Goal: Task Accomplishment & Management: Use online tool/utility

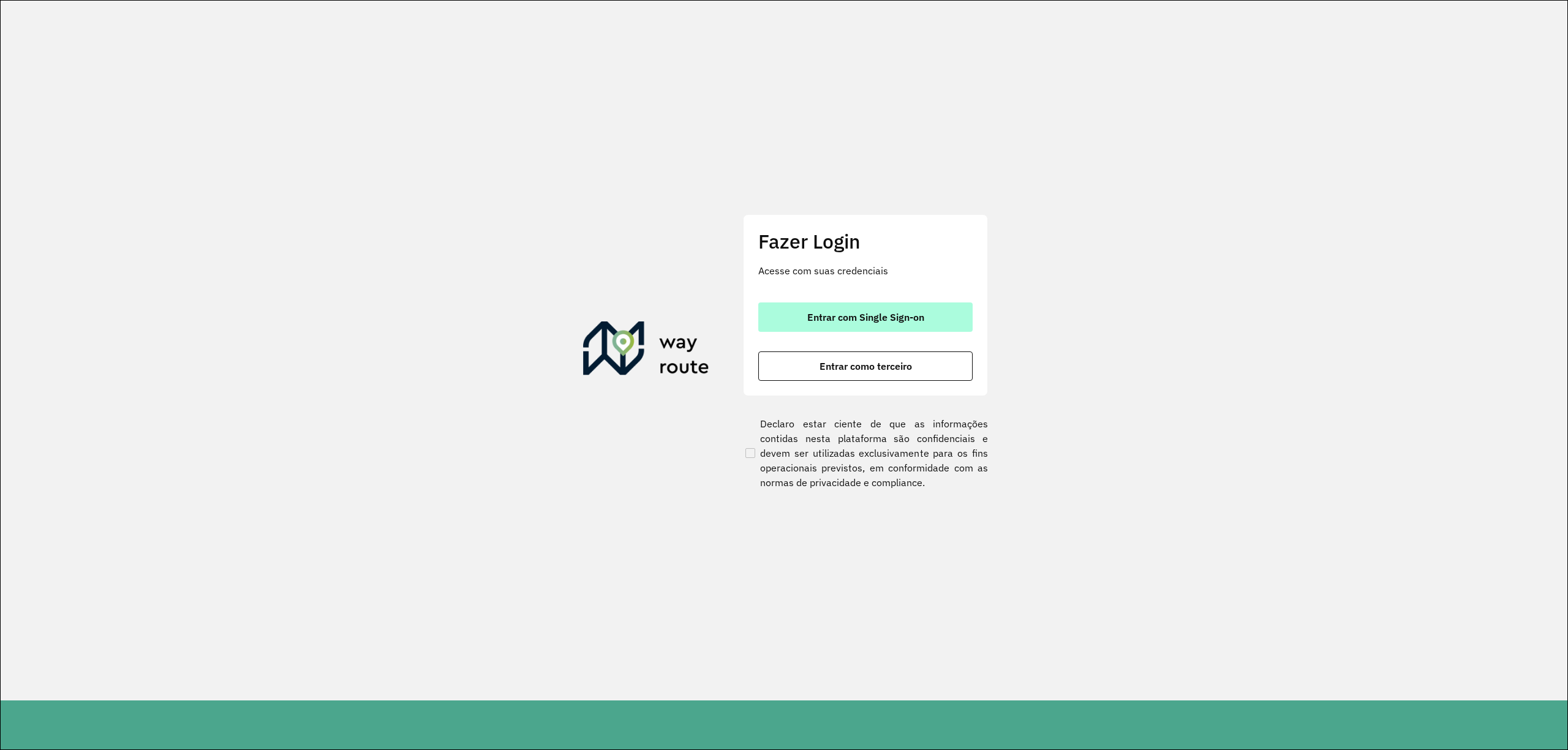
click at [822, 314] on span "Entrar com Single Sign-on" at bounding box center [865, 317] width 117 height 10
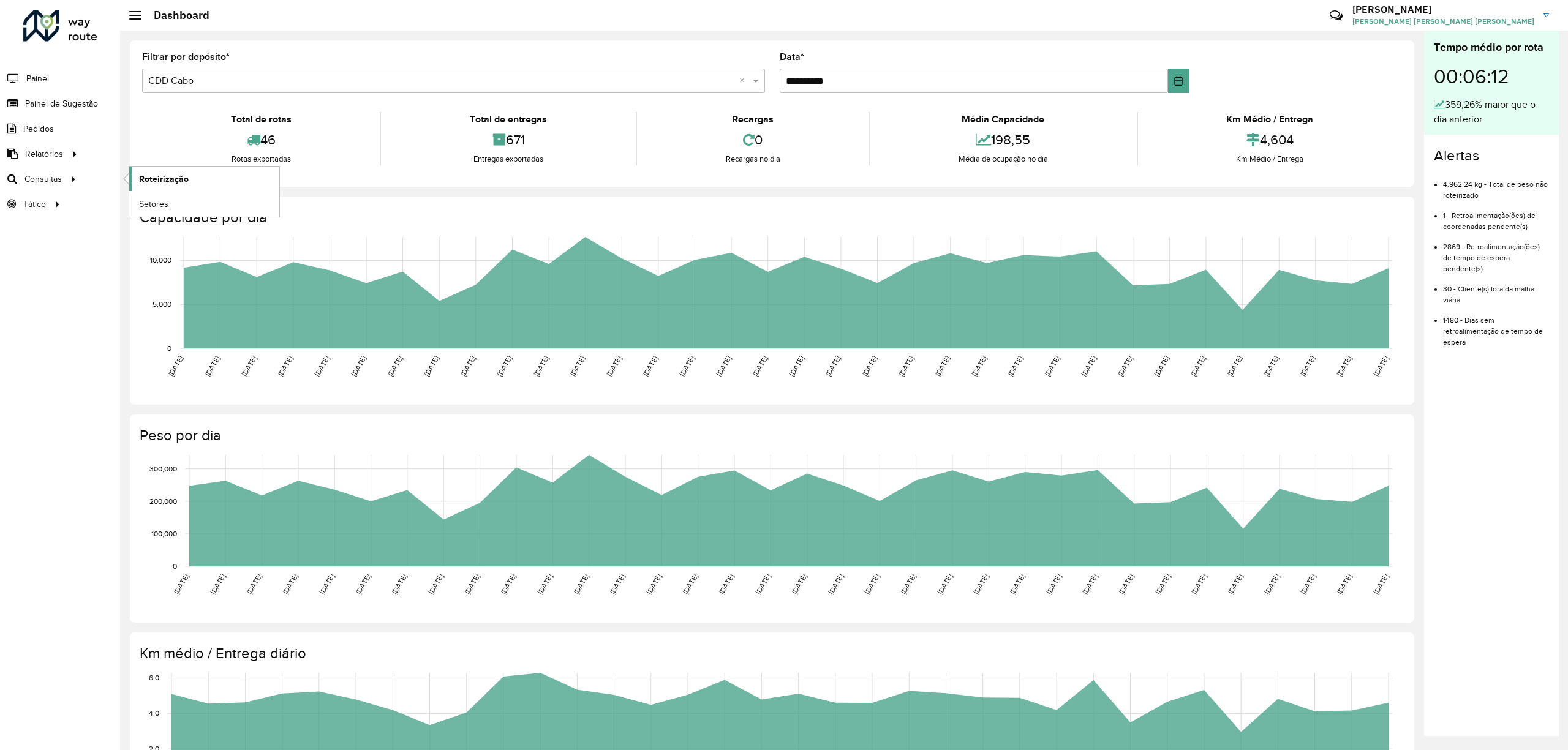
click at [176, 174] on span "Roteirização" at bounding box center [164, 179] width 50 height 13
click at [147, 204] on span "Setores" at bounding box center [154, 204] width 30 height 13
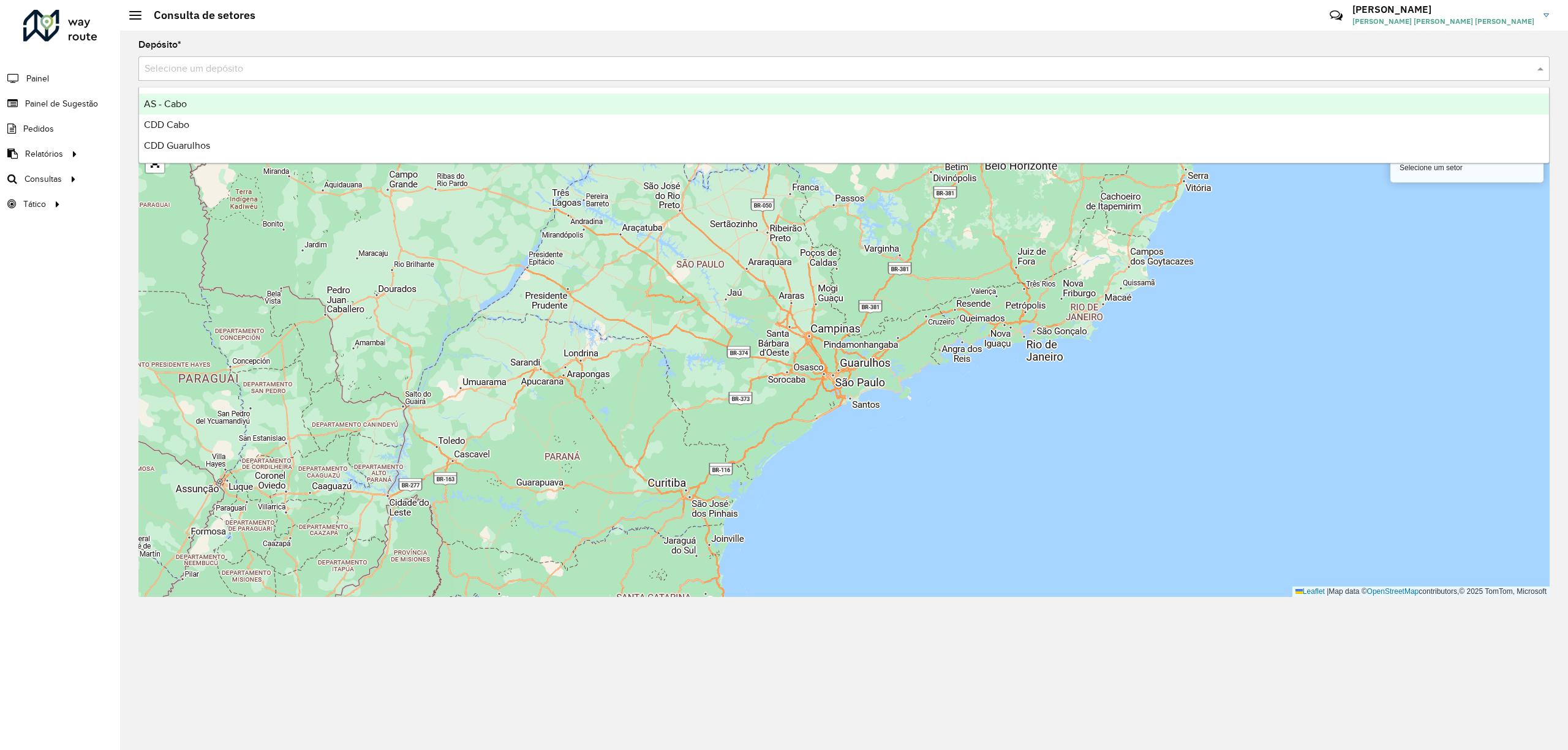
click at [885, 74] on input "text" at bounding box center [832, 69] width 1375 height 15
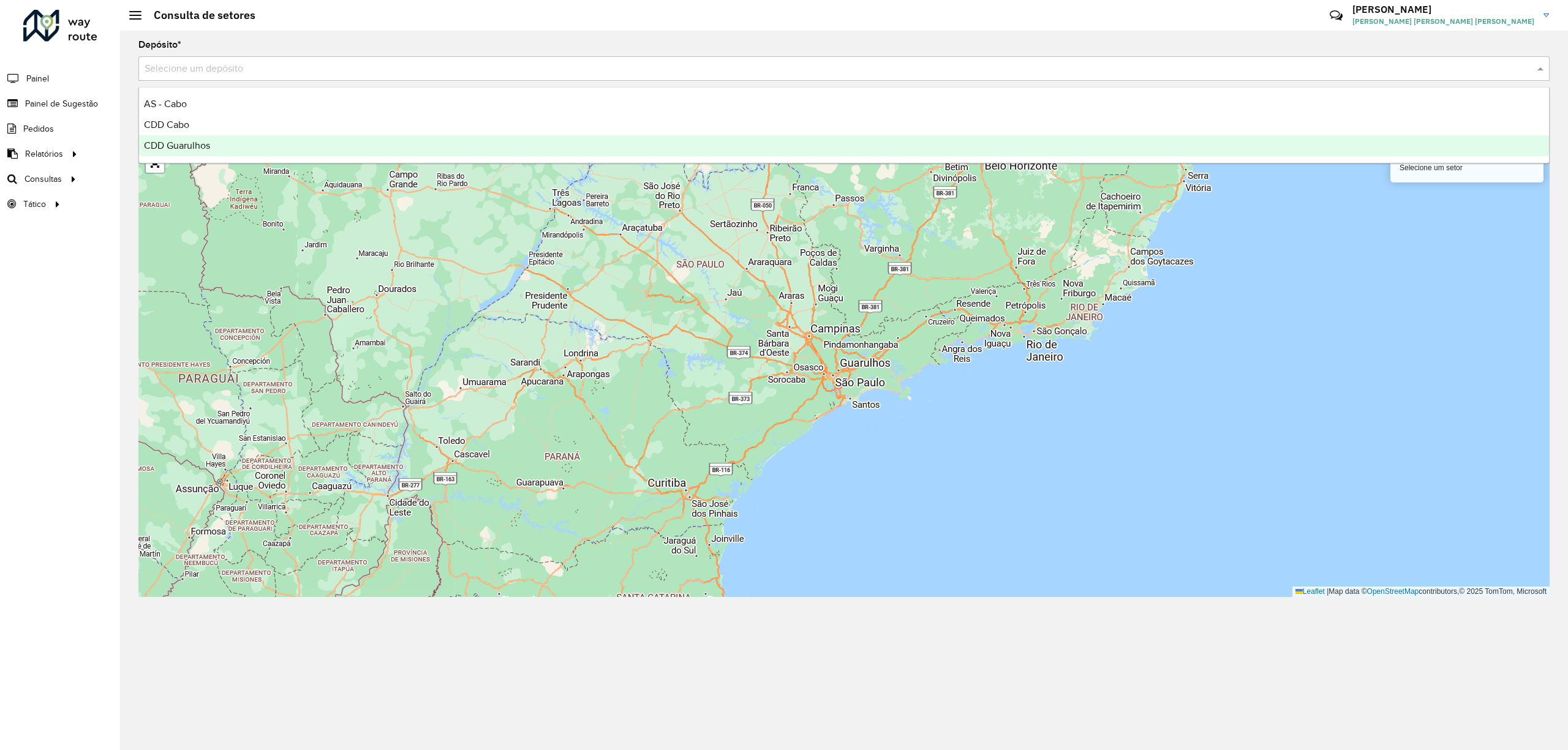
click at [356, 154] on div "CDD Guarulhos" at bounding box center [844, 145] width 1410 height 21
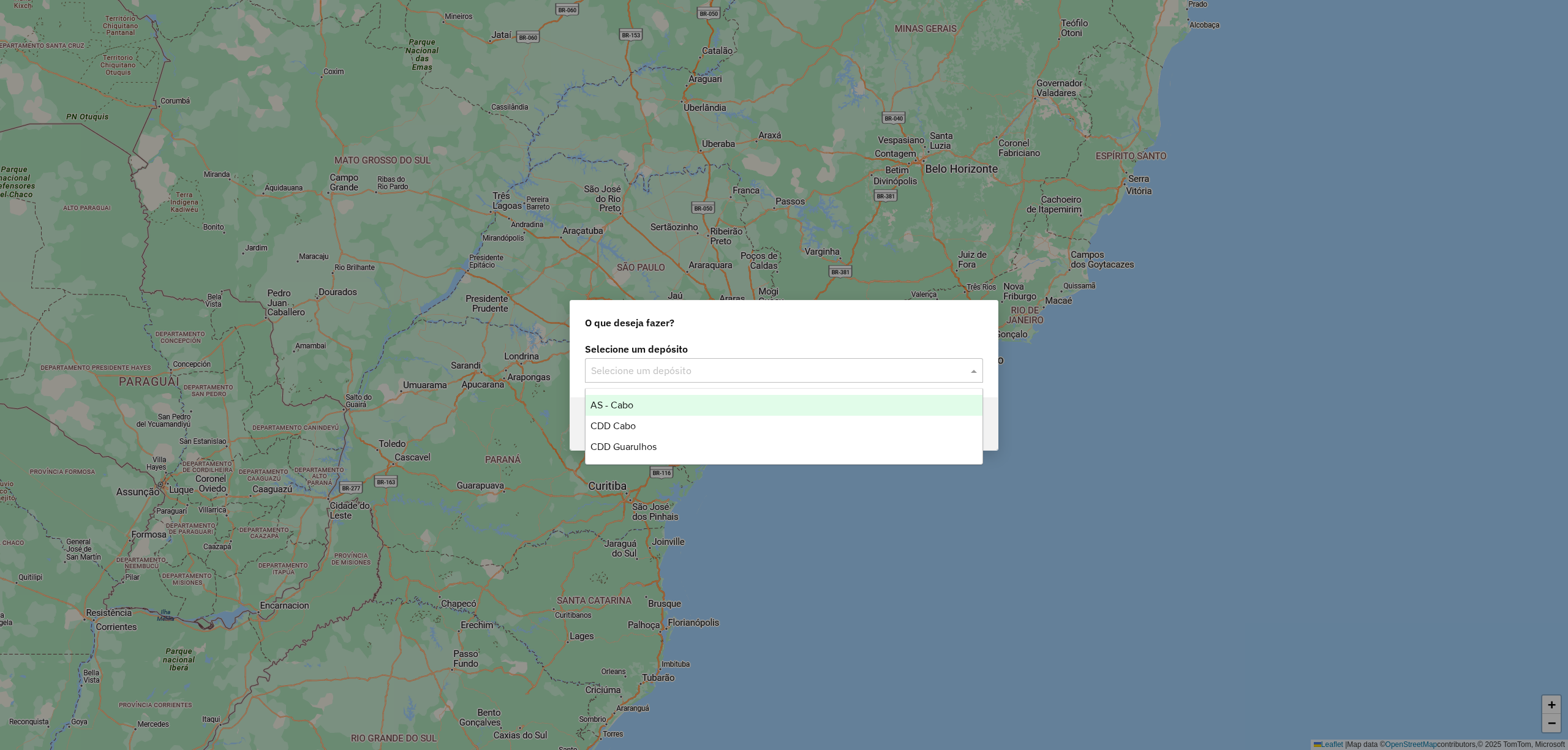
click at [798, 361] on div "Selecione um depósito" at bounding box center [784, 370] width 398 height 25
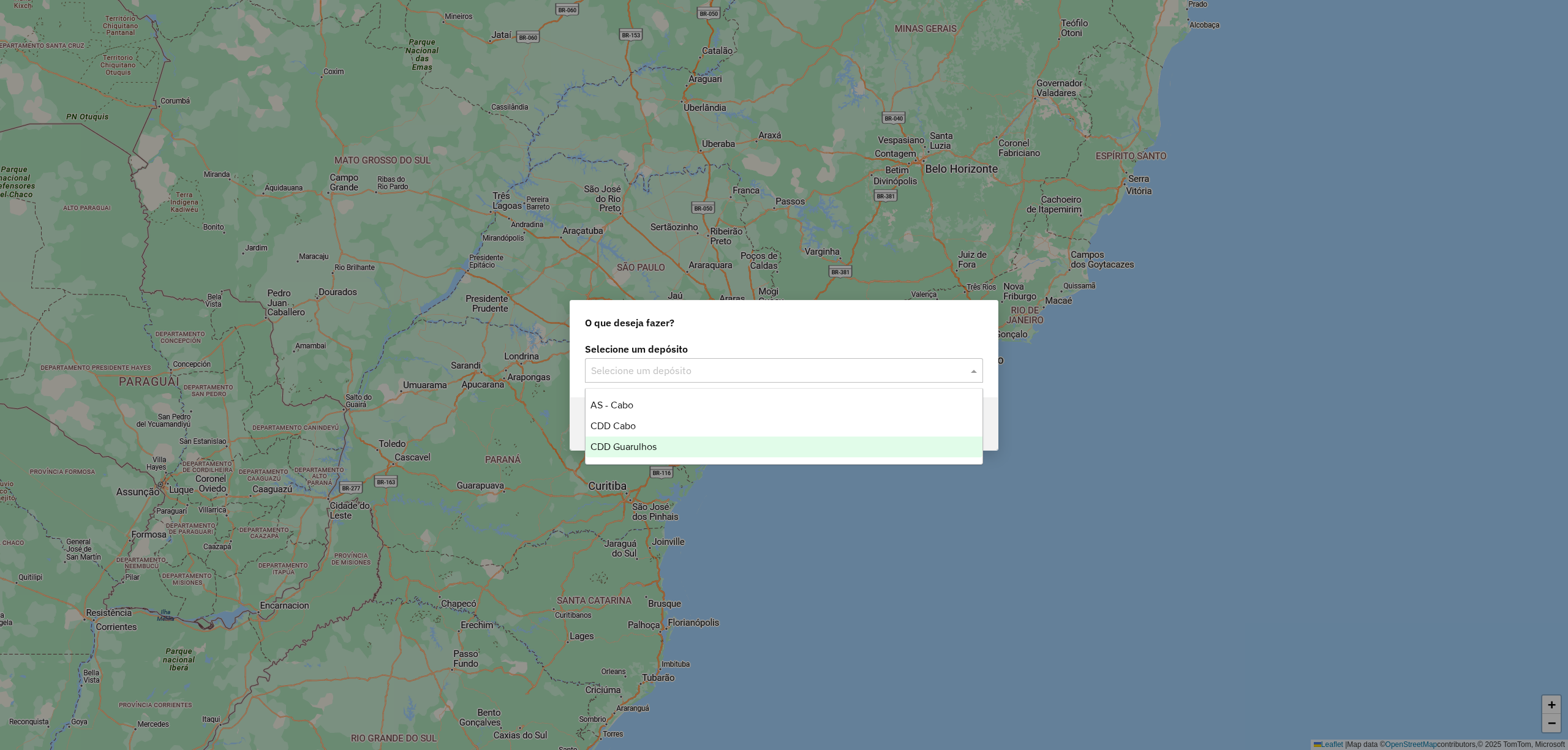
click at [701, 445] on div "CDD Guarulhos" at bounding box center [783, 446] width 396 height 21
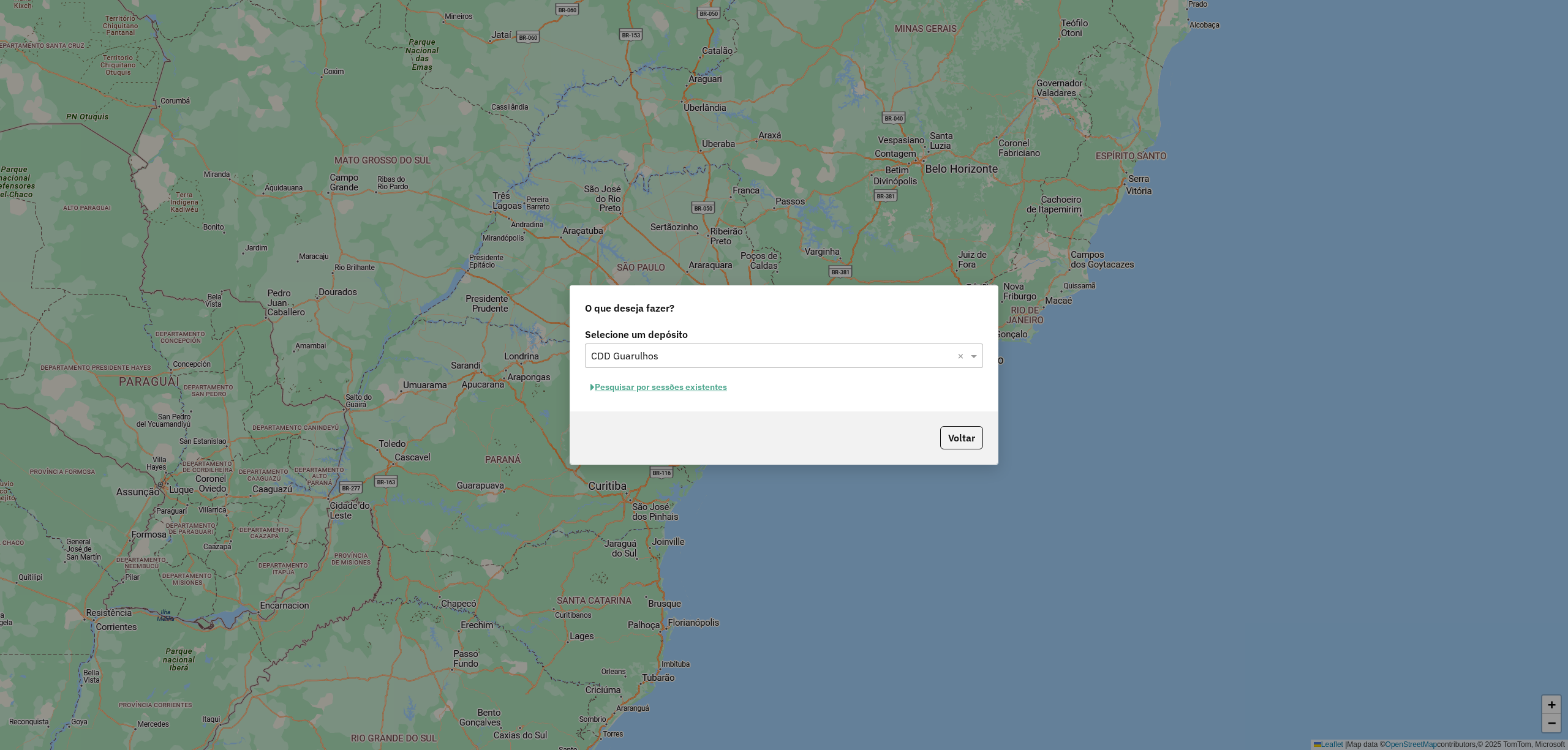
click at [694, 387] on button "Pesquisar por sessões existentes" at bounding box center [659, 387] width 147 height 19
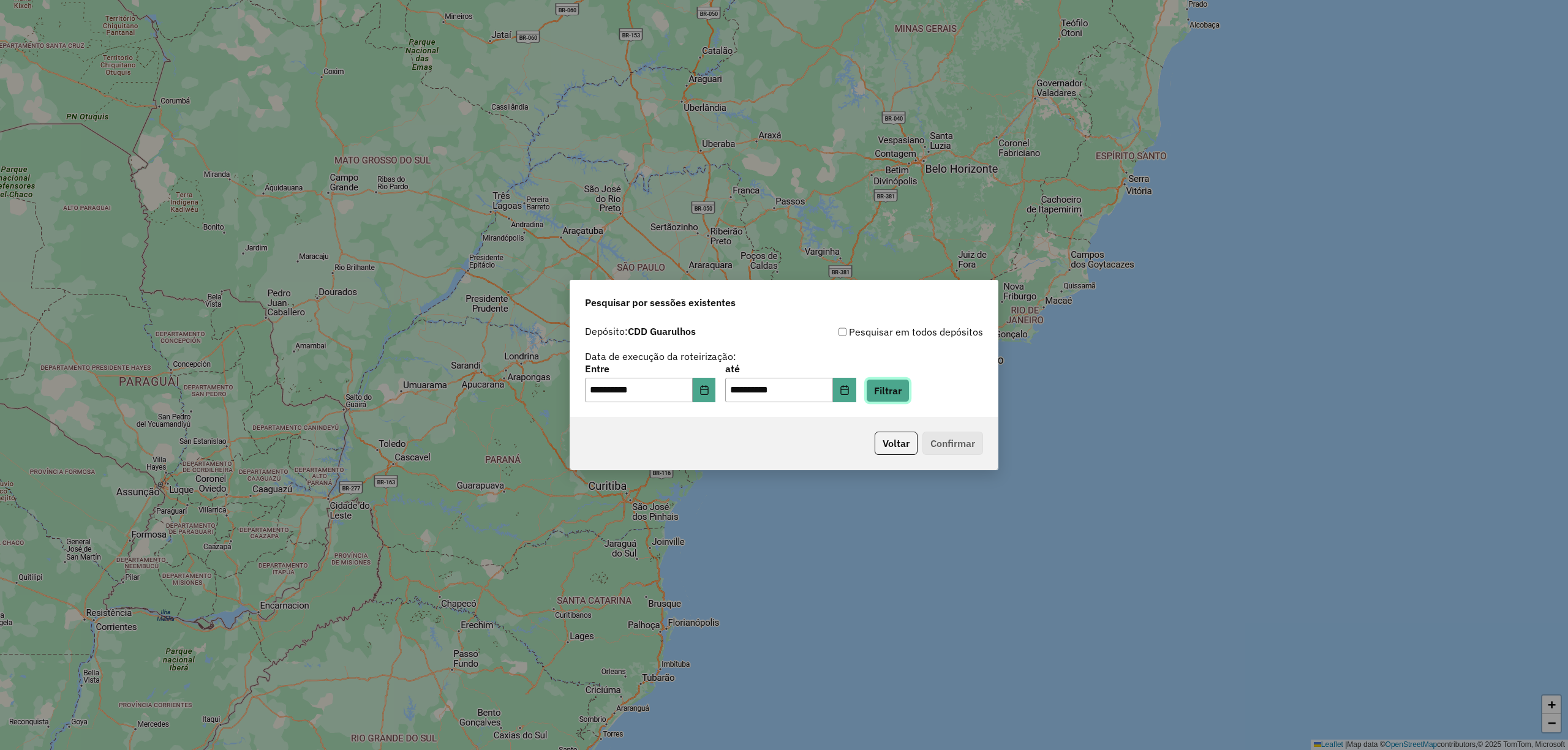
click at [907, 395] on button "Filtrar" at bounding box center [887, 390] width 43 height 23
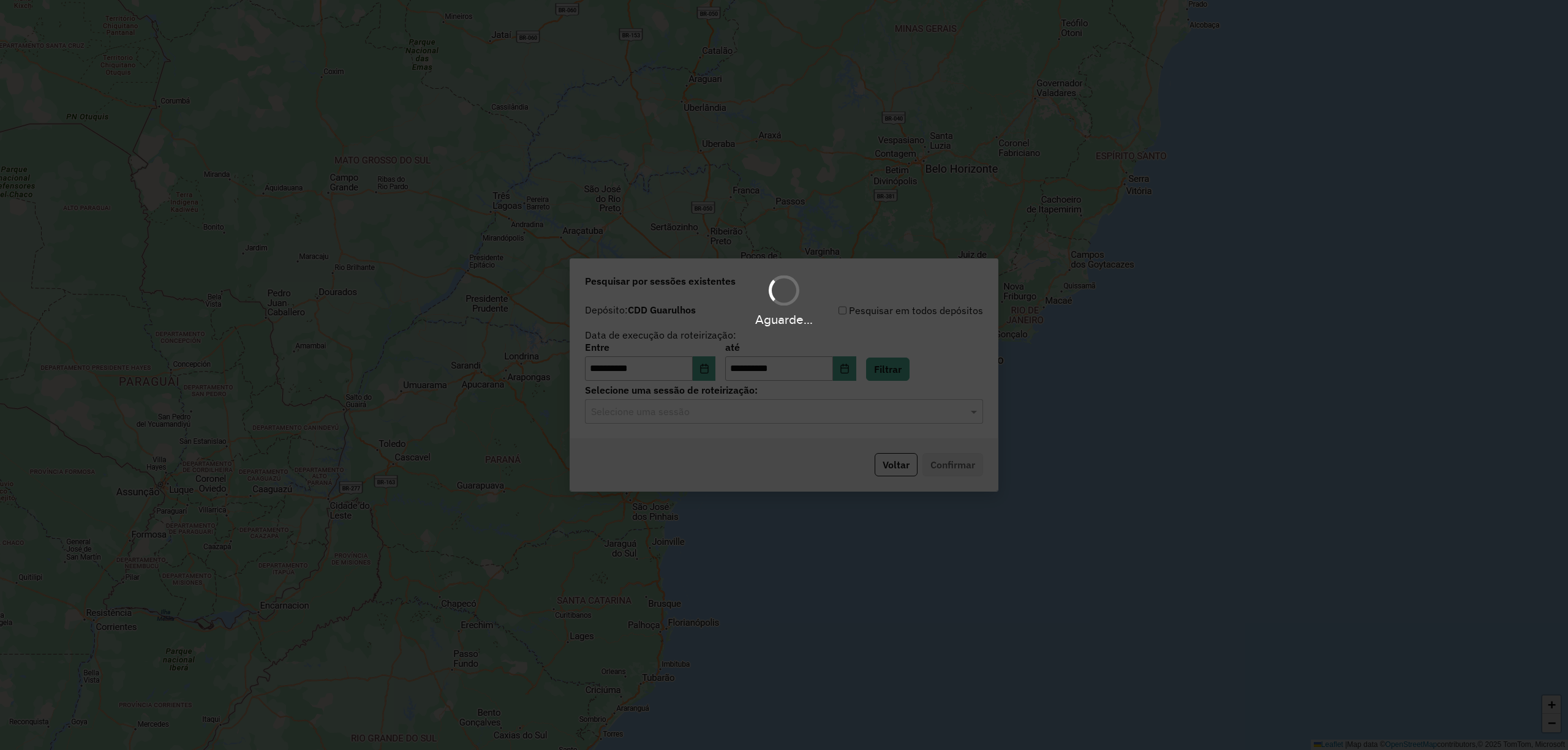
click at [810, 400] on div "Aguarde..." at bounding box center [784, 375] width 1568 height 750
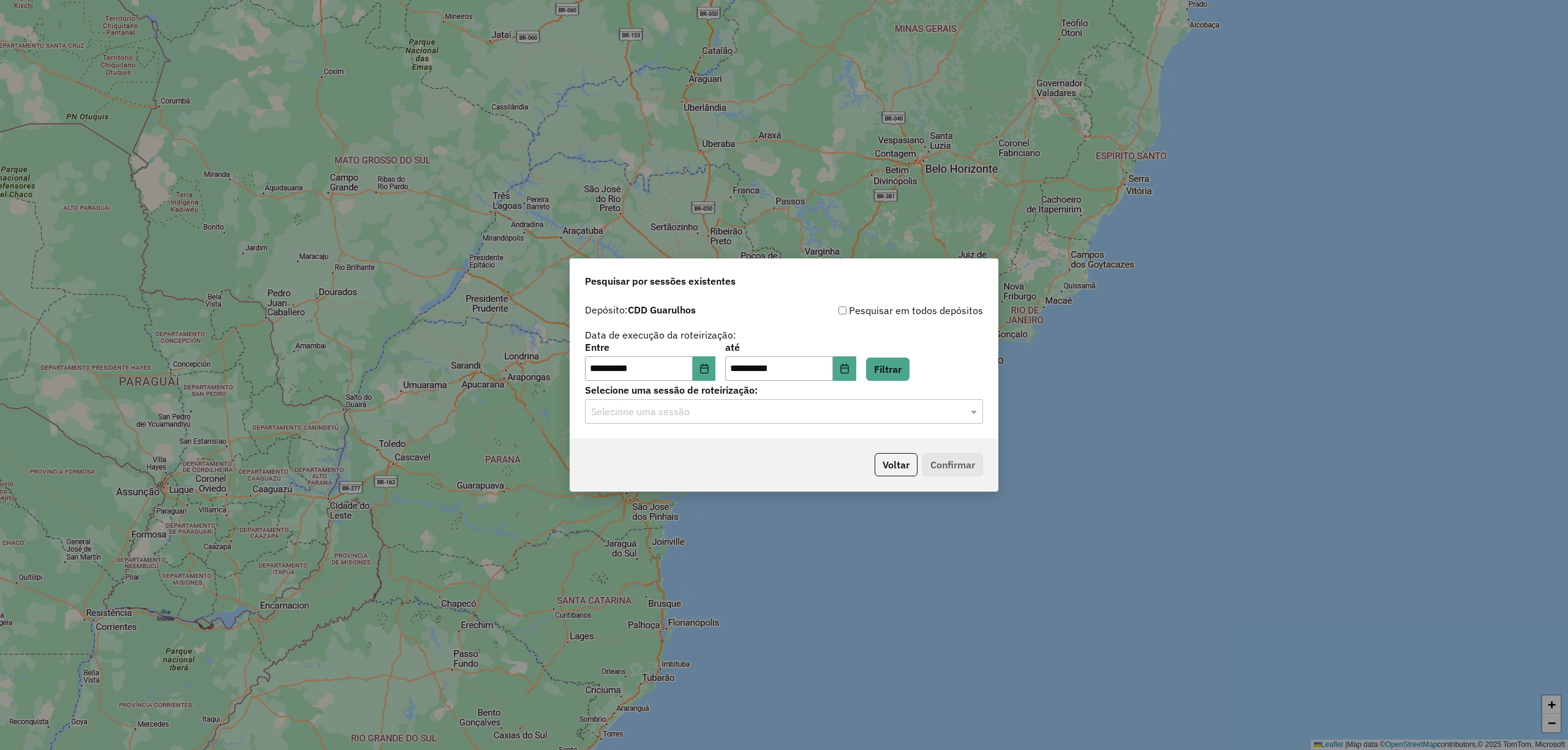
click at [789, 403] on div "Selecione uma sessão" at bounding box center [784, 411] width 398 height 25
click at [721, 445] on div "1262174 - 09/09/2025 19:24" at bounding box center [783, 446] width 396 height 21
click at [954, 463] on button "Confirmar" at bounding box center [953, 465] width 61 height 23
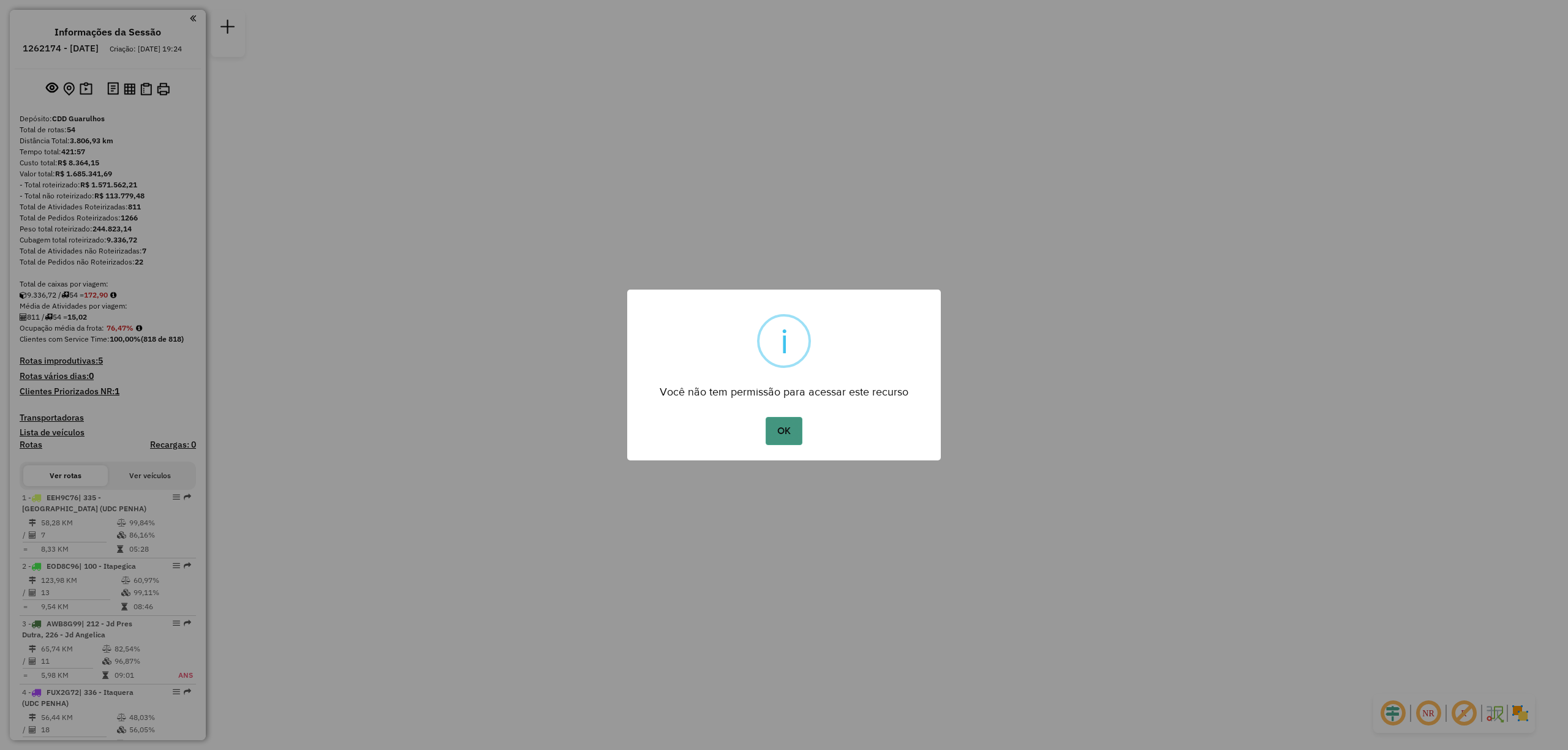
click at [782, 436] on button "OK" at bounding box center [784, 431] width 36 height 28
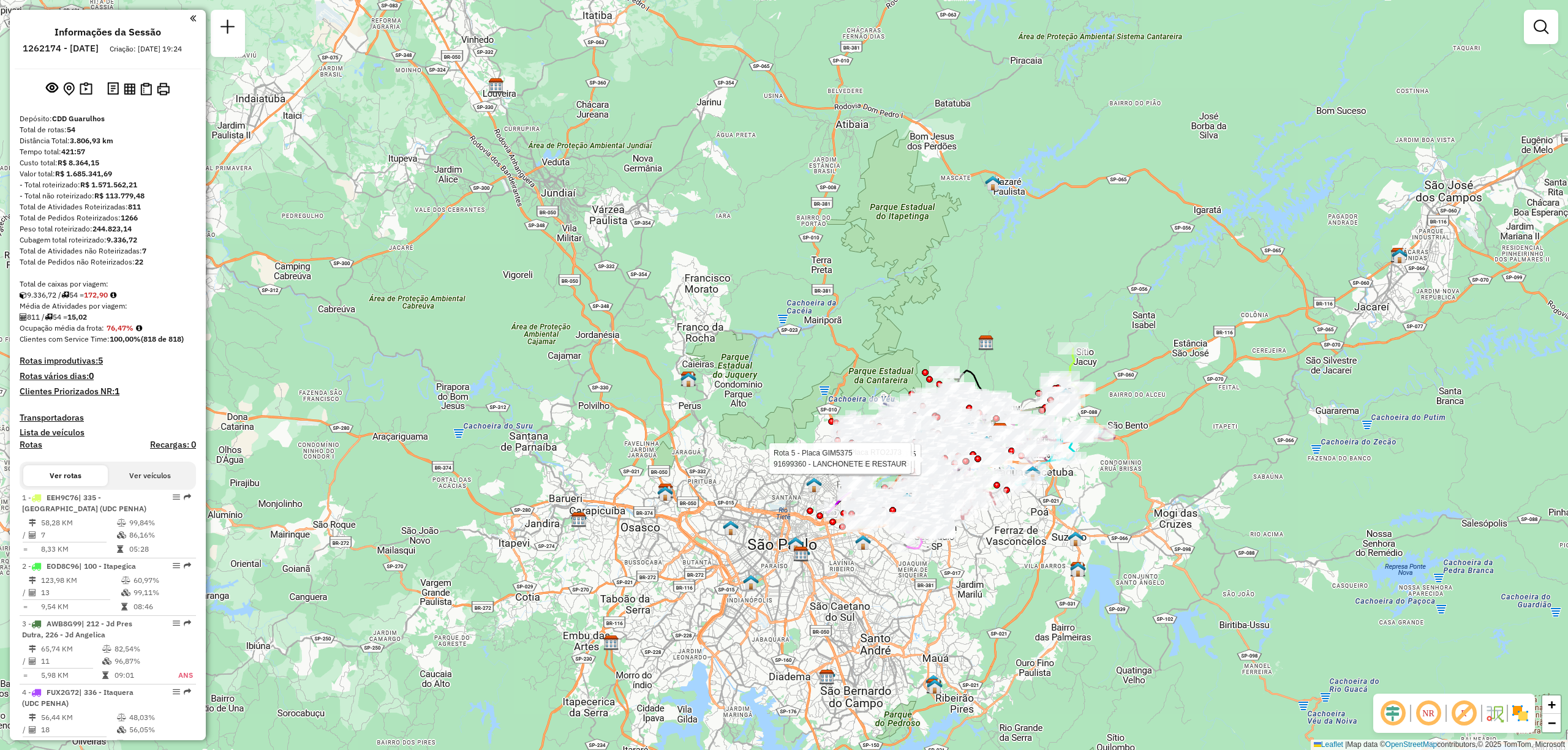
scroll to position [1610, 0]
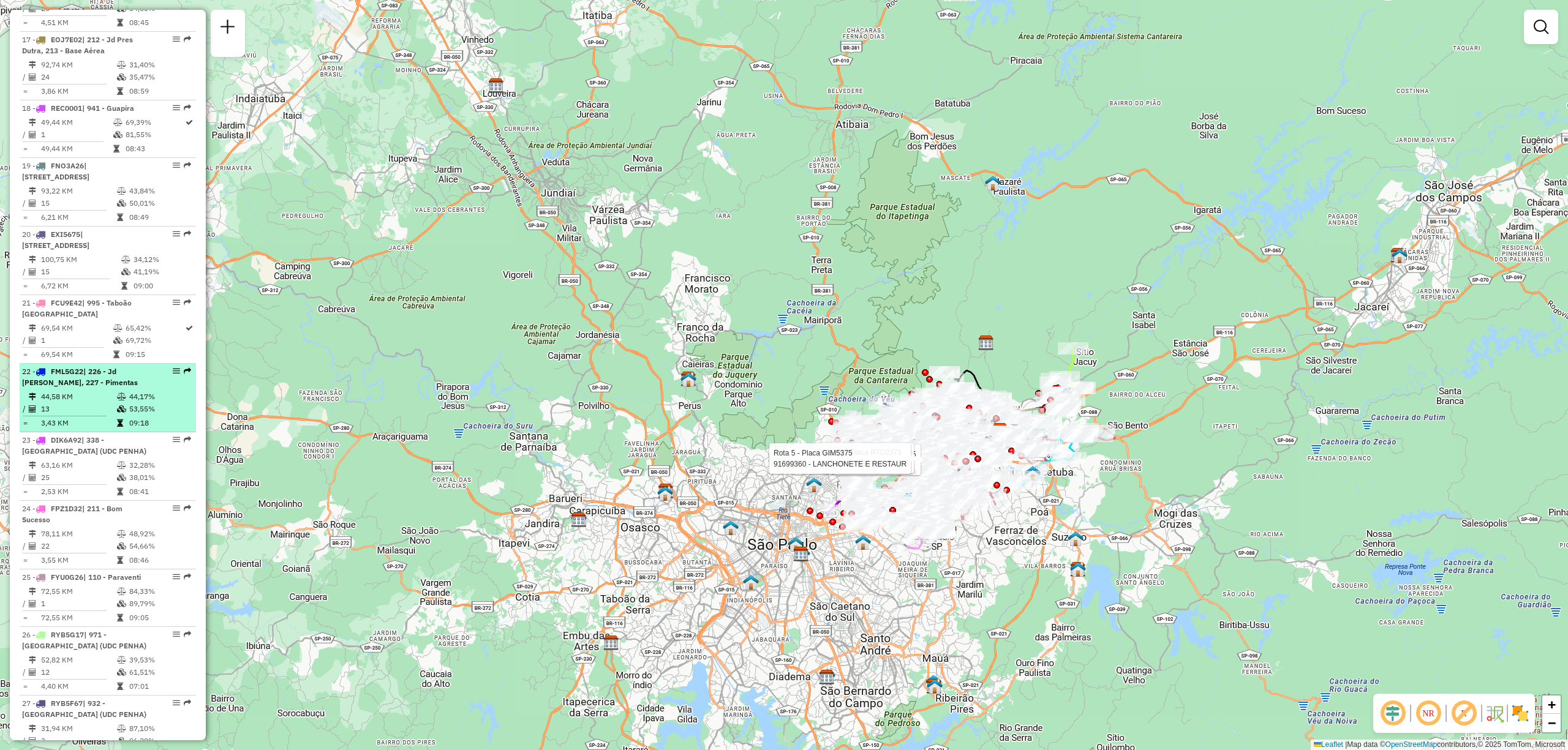
click at [101, 387] on span "| 226 - Jd [PERSON_NAME], 227 - Pimentas" at bounding box center [79, 377] width 115 height 21
select select "**********"
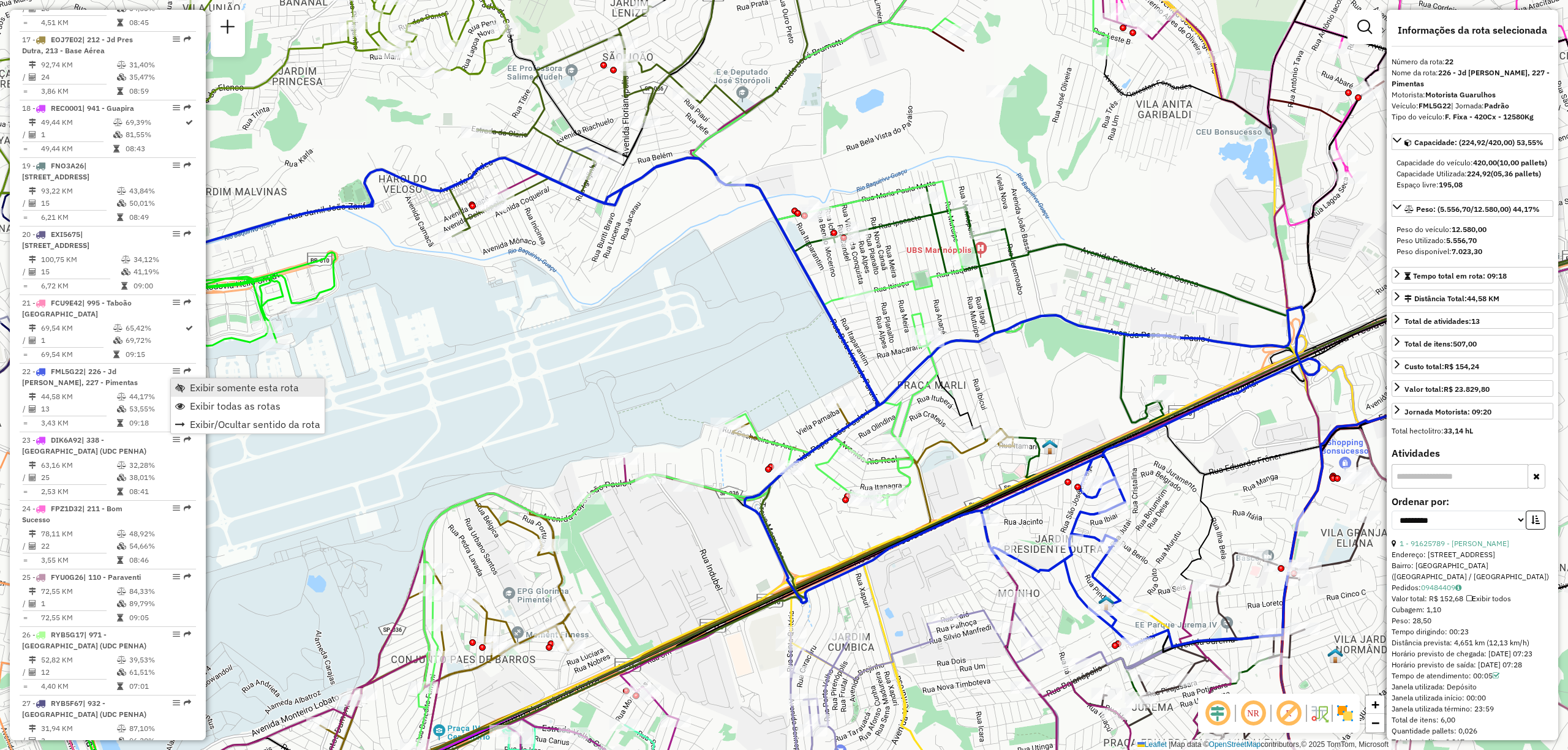
click at [199, 380] on link "Exibir somente esta rota" at bounding box center [247, 387] width 154 height 18
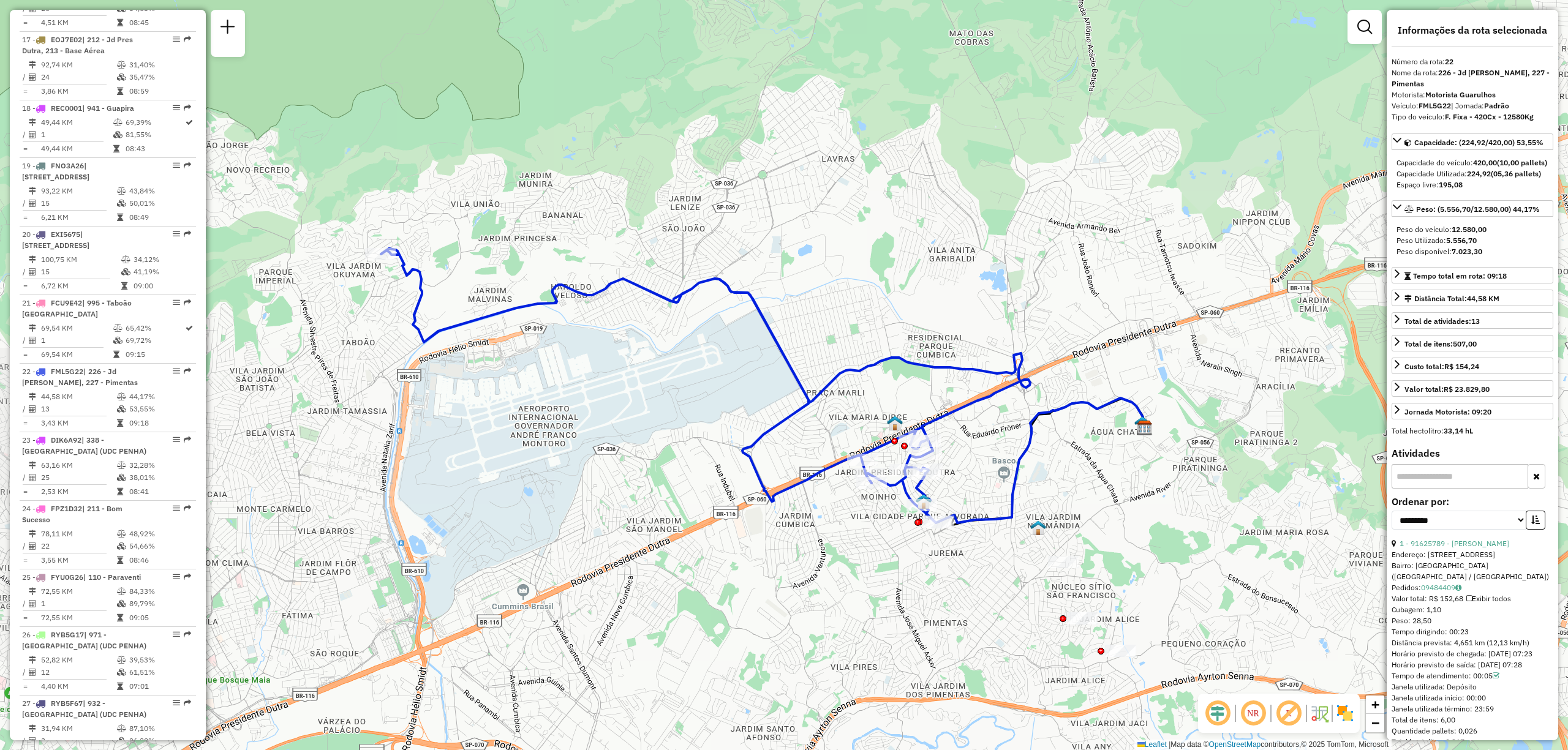
drag, startPoint x: 528, startPoint y: 343, endPoint x: 620, endPoint y: 377, distance: 98.1
click at [620, 377] on div "Janela de atendimento Grade de atendimento Capacidade Transportadoras Veículos …" at bounding box center [784, 375] width 1568 height 750
drag, startPoint x: 99, startPoint y: 385, endPoint x: 176, endPoint y: 375, distance: 77.6
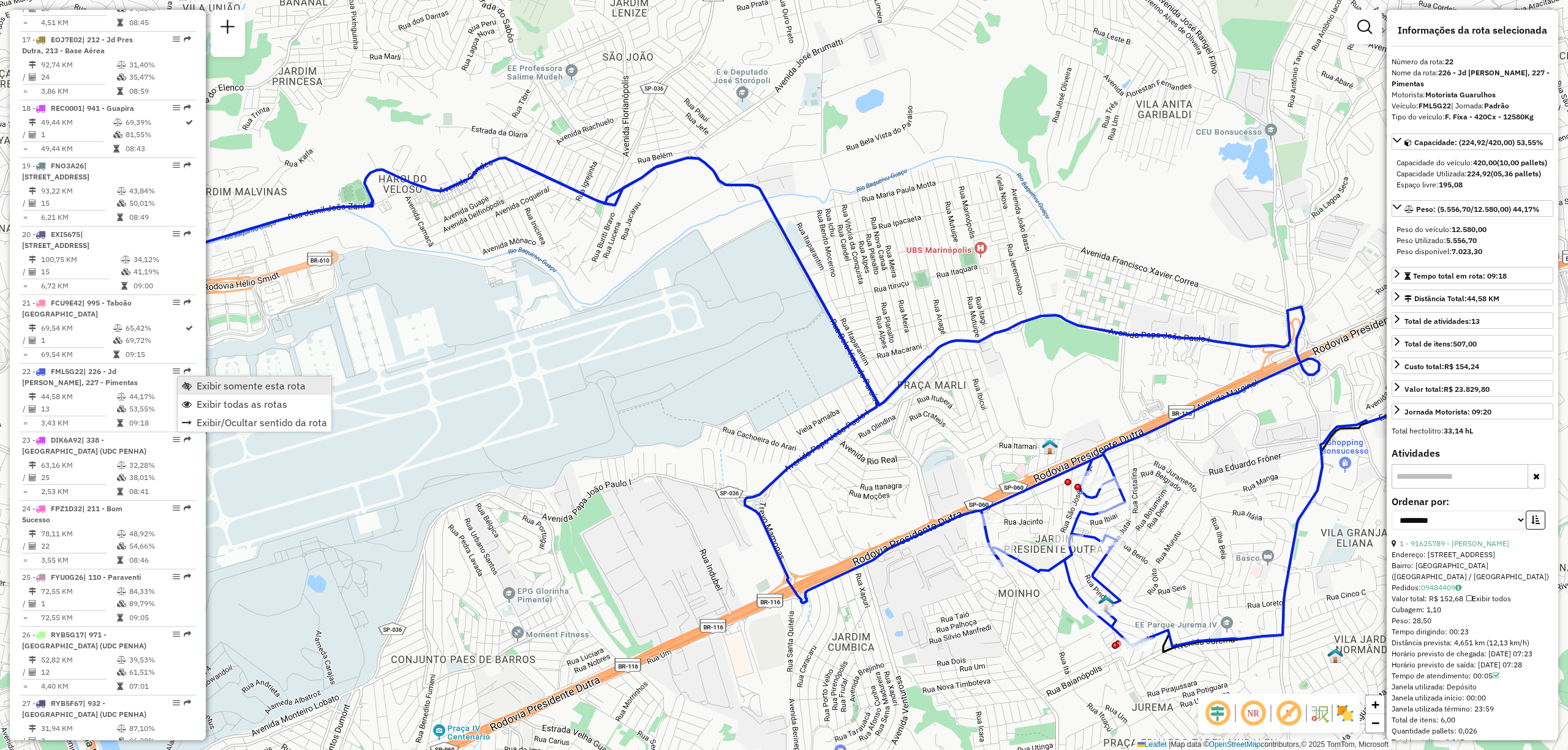
click at [227, 392] on link "Exibir somente esta rota" at bounding box center [254, 386] width 154 height 18
click at [209, 404] on span "Exibir todas as rotas" at bounding box center [242, 404] width 91 height 10
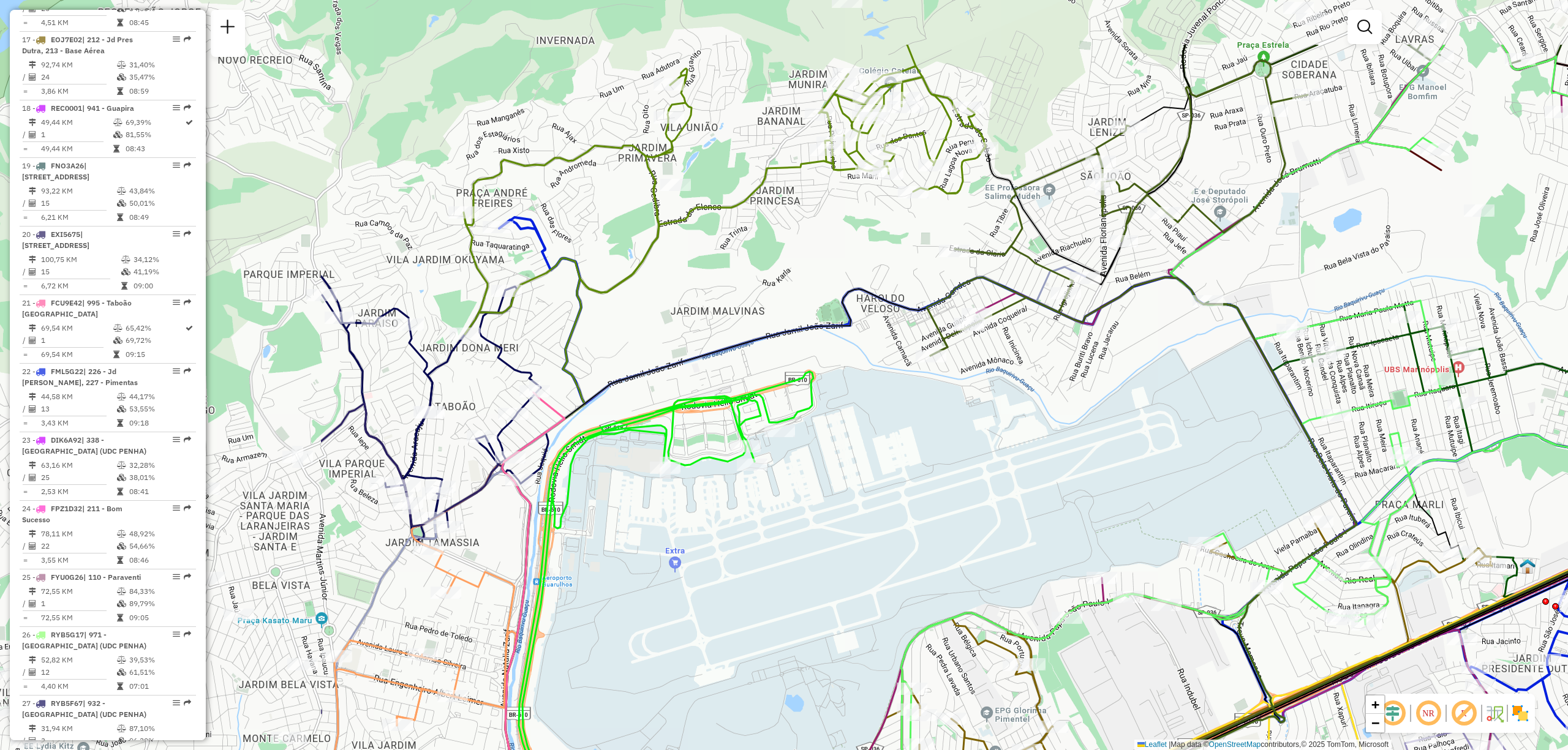
drag, startPoint x: 323, startPoint y: 370, endPoint x: 801, endPoint y: 490, distance: 492.8
click at [801, 490] on div "Janela de atendimento Grade de atendimento Capacidade Transportadoras Veículos …" at bounding box center [784, 375] width 1568 height 750
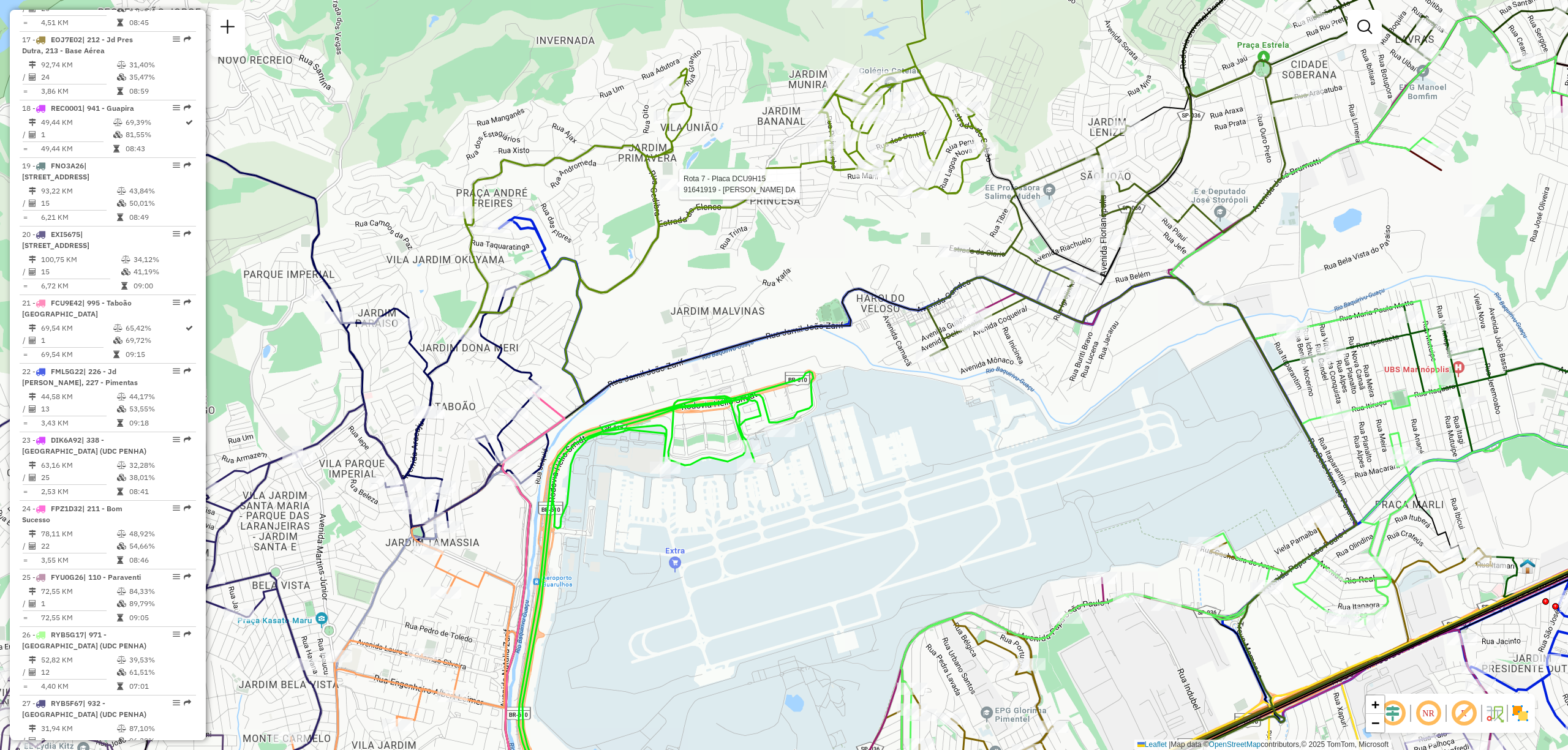
select select "**********"
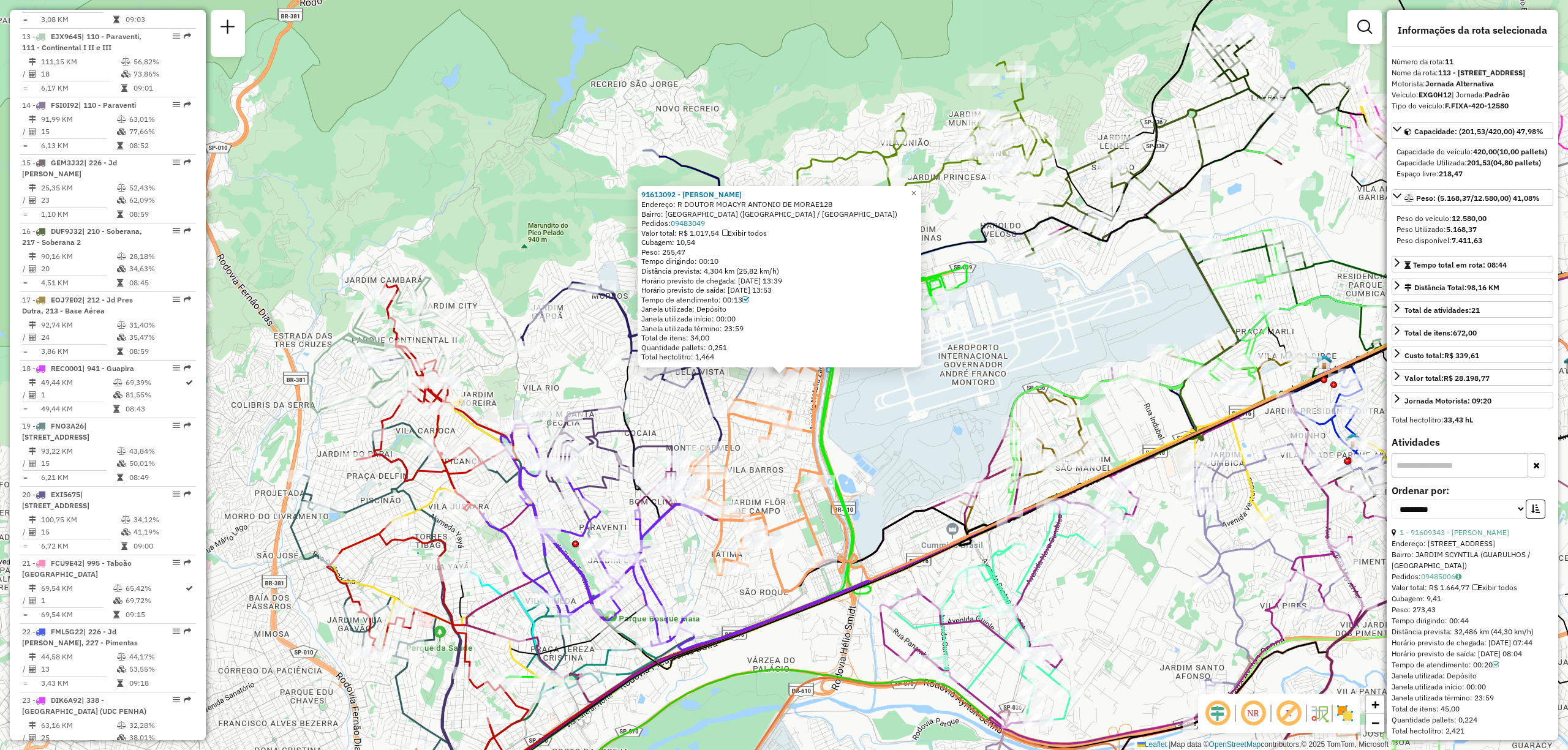
scroll to position [1211, 0]
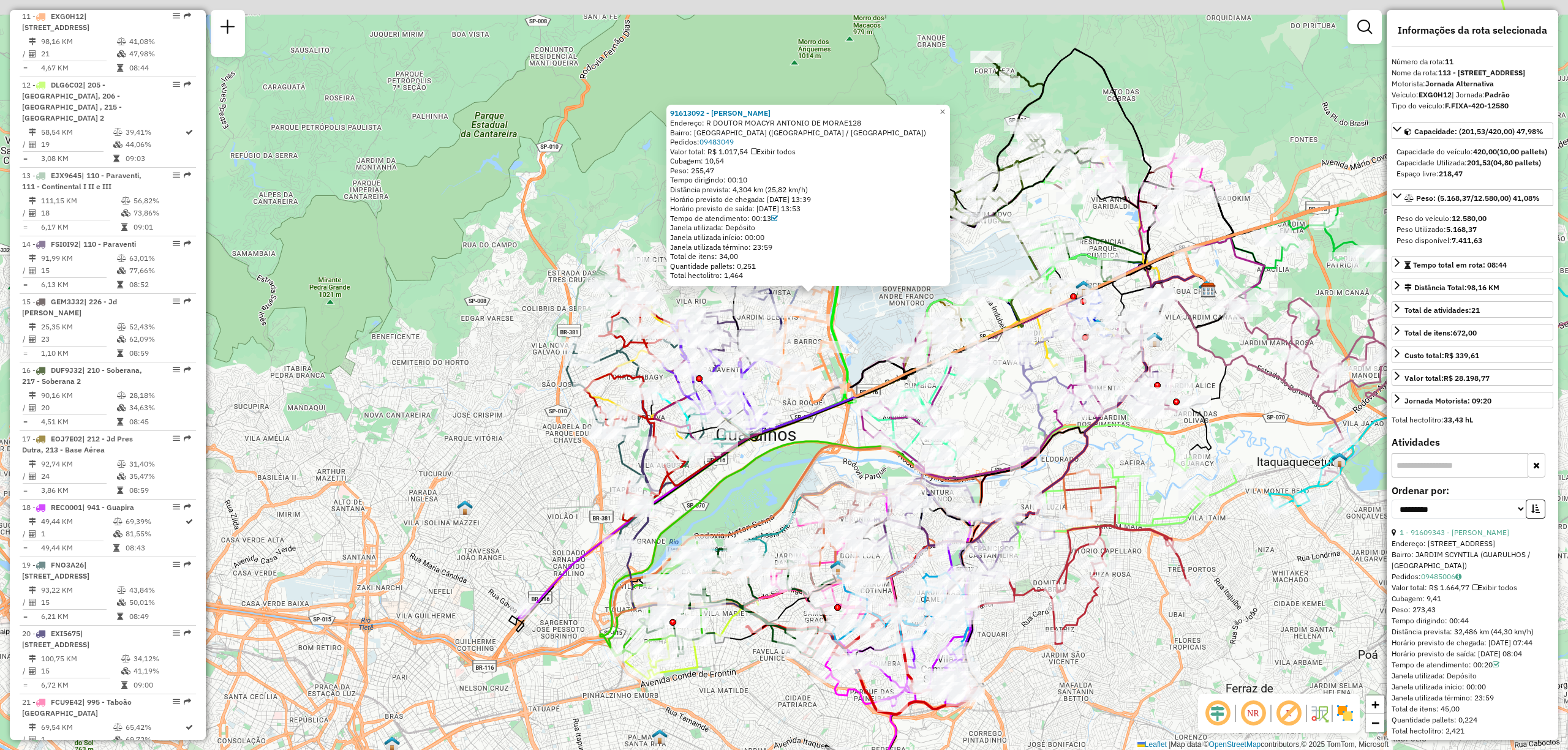
drag, startPoint x: 998, startPoint y: 228, endPoint x: 931, endPoint y: 336, distance: 127.1
click at [936, 329] on div "91613092 - [PERSON_NAME] Endereço: R DOUTOR MOACYR ANTONIO DE MORAE128 Bairro: …" at bounding box center [784, 375] width 1568 height 750
